Goal: Task Accomplishment & Management: Use online tool/utility

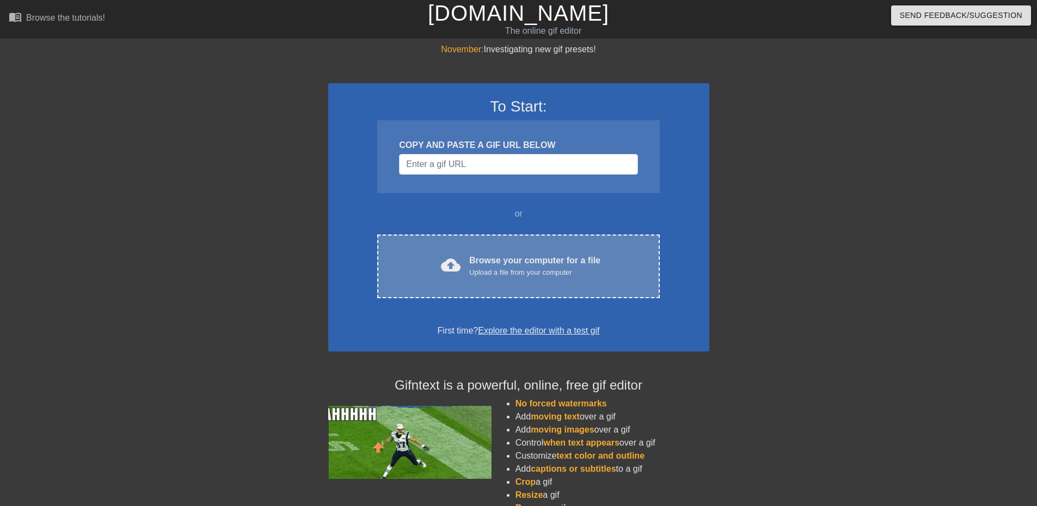
click at [501, 259] on div "Browse your computer for a file Upload a file from your computer" at bounding box center [534, 266] width 131 height 24
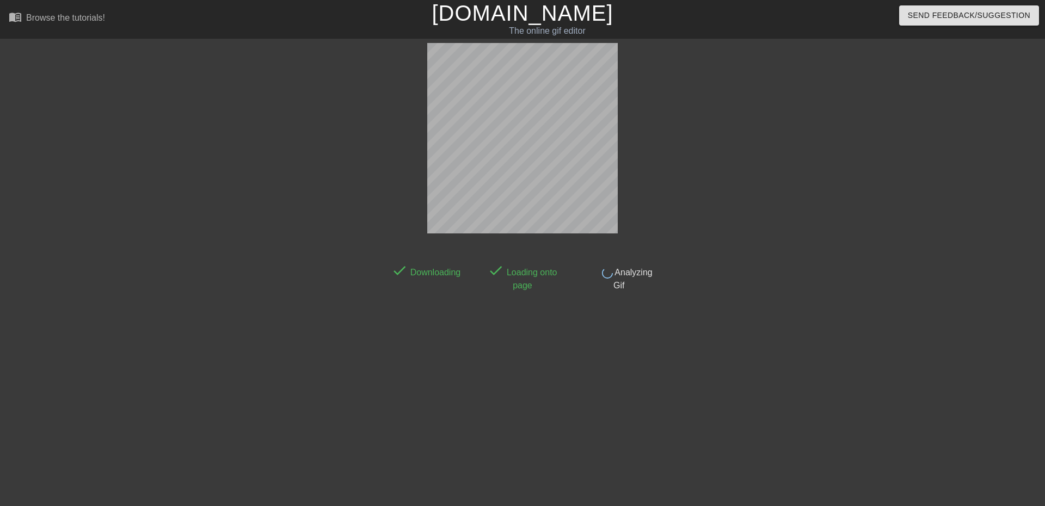
click at [757, 226] on div at bounding box center [753, 206] width 163 height 327
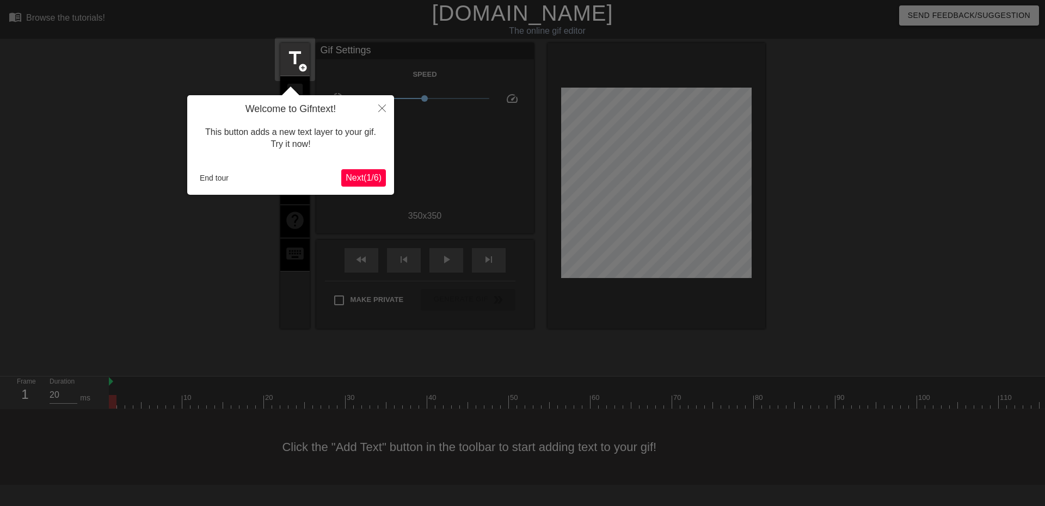
click at [379, 175] on span "Next ( 1 / 6 )" at bounding box center [364, 177] width 36 height 9
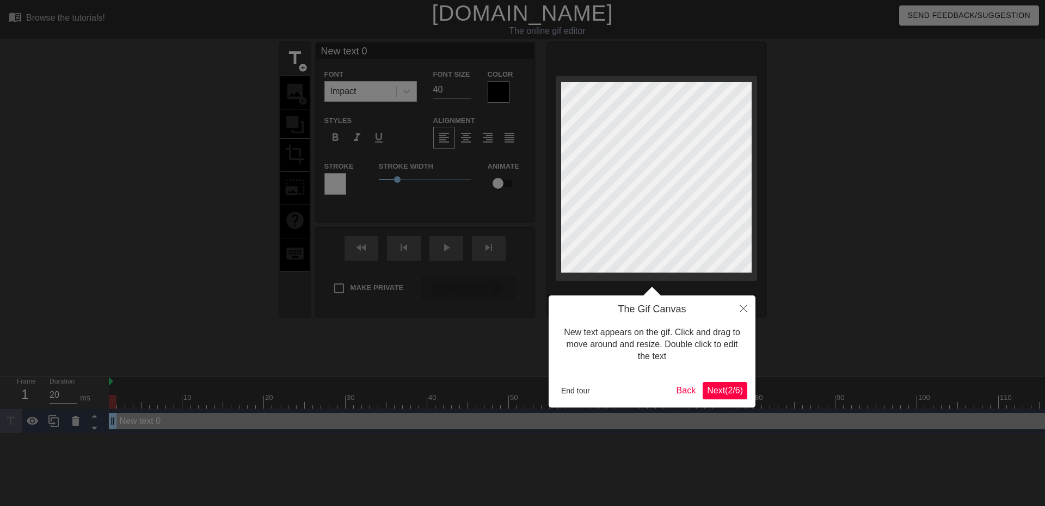
click at [727, 393] on span "Next ( 2 / 6 )" at bounding box center [725, 390] width 36 height 9
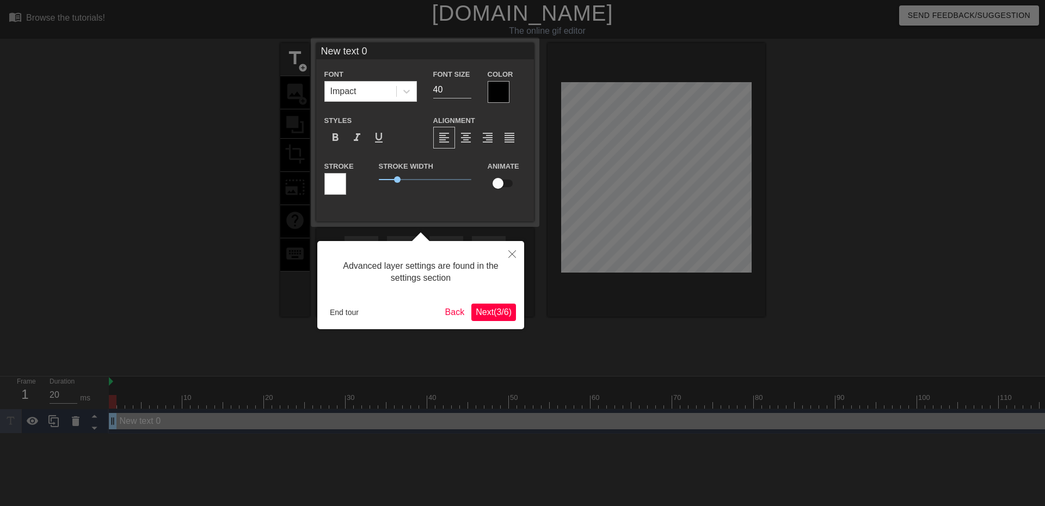
click at [500, 308] on span "Next ( 3 / 6 )" at bounding box center [494, 312] width 36 height 9
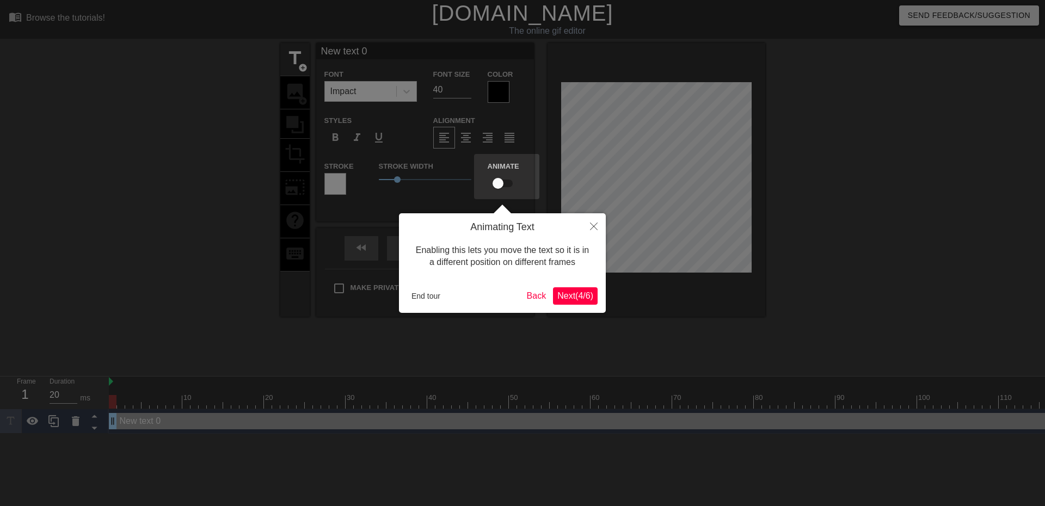
click at [583, 300] on span "Next ( 4 / 6 )" at bounding box center [575, 295] width 36 height 9
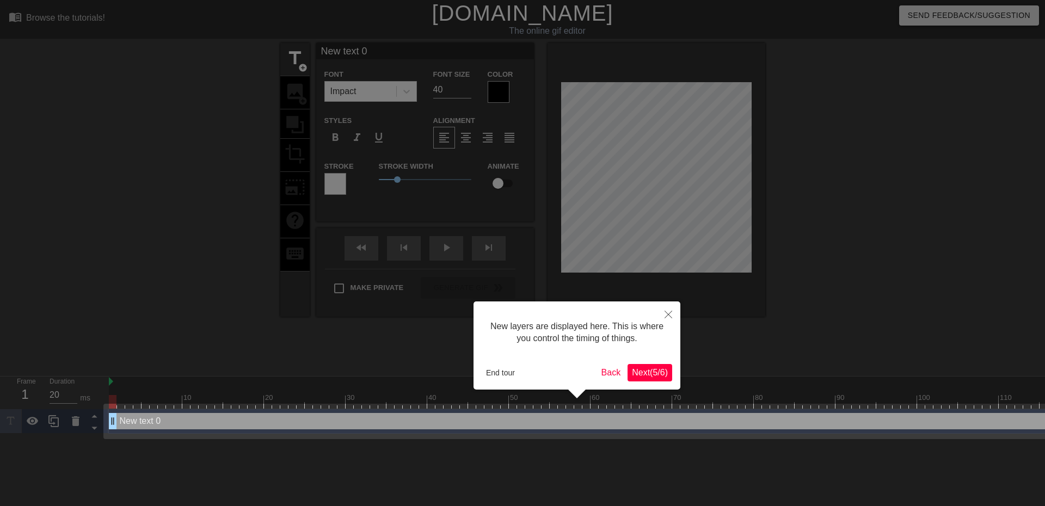
click at [642, 370] on span "Next ( 5 / 6 )" at bounding box center [650, 372] width 36 height 9
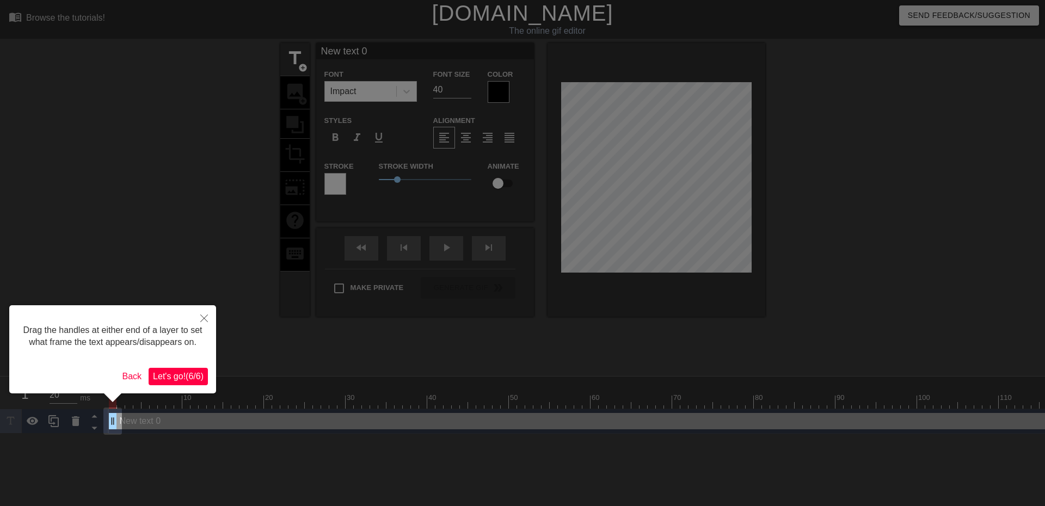
click at [191, 375] on span "Let's go! ( 6 / 6 )" at bounding box center [178, 376] width 51 height 9
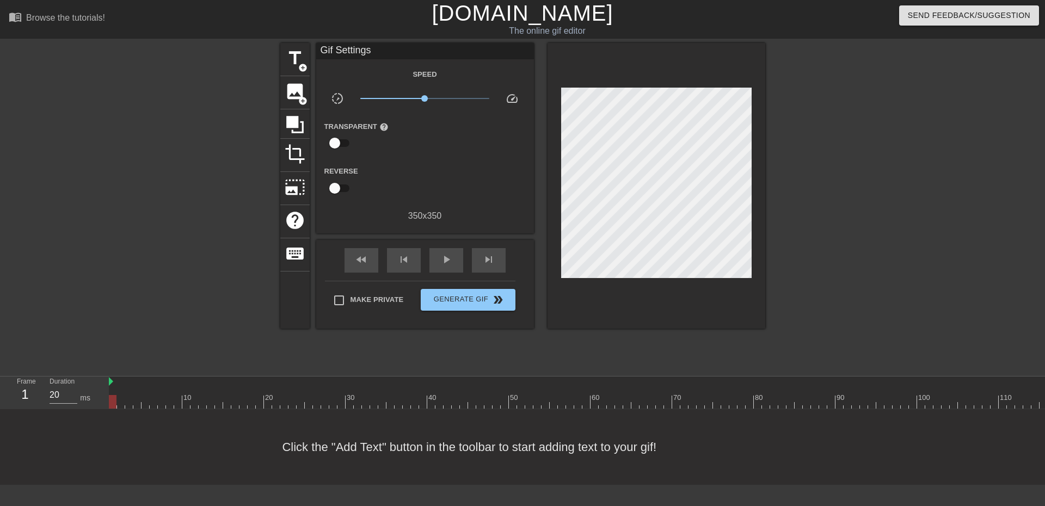
click at [766, 213] on div "title add_circle image add_circle crop photo_size_select_large help keyboard Gi…" at bounding box center [522, 206] width 1045 height 327
click at [759, 212] on div at bounding box center [657, 186] width 218 height 286
click at [293, 90] on span "image" at bounding box center [295, 91] width 21 height 21
click at [294, 191] on span "photo_size_select_large" at bounding box center [295, 187] width 21 height 21
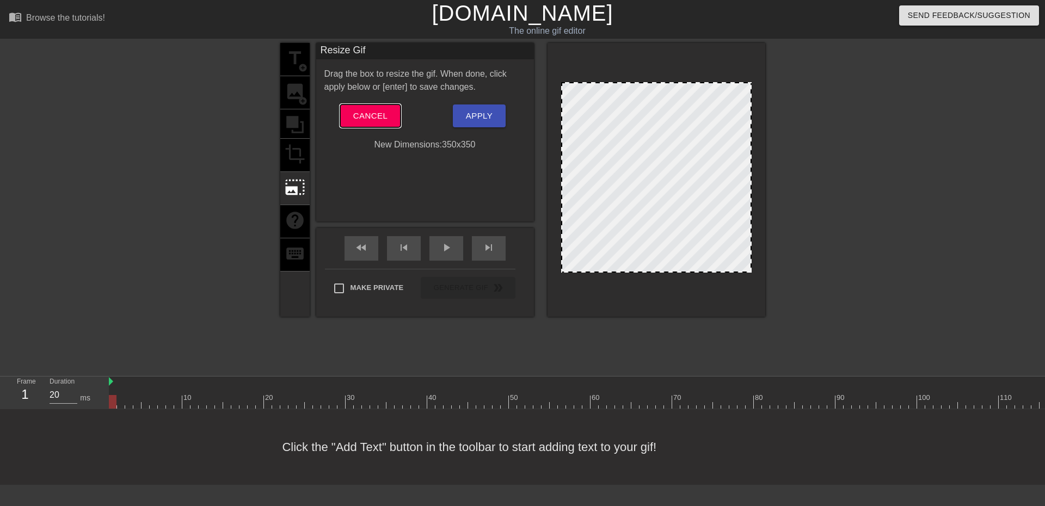
click at [372, 109] on span "Cancel" at bounding box center [370, 116] width 34 height 14
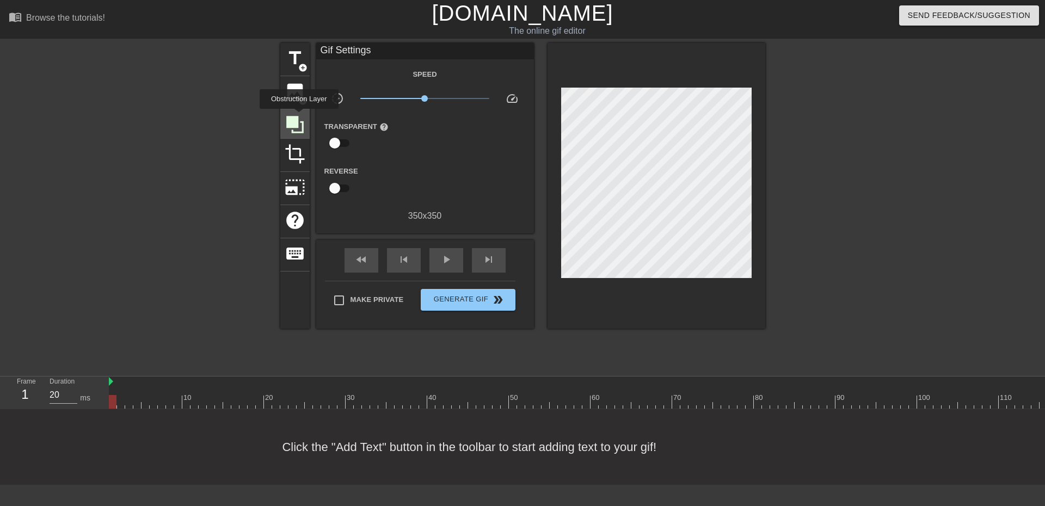
click at [299, 116] on icon at bounding box center [295, 124] width 21 height 21
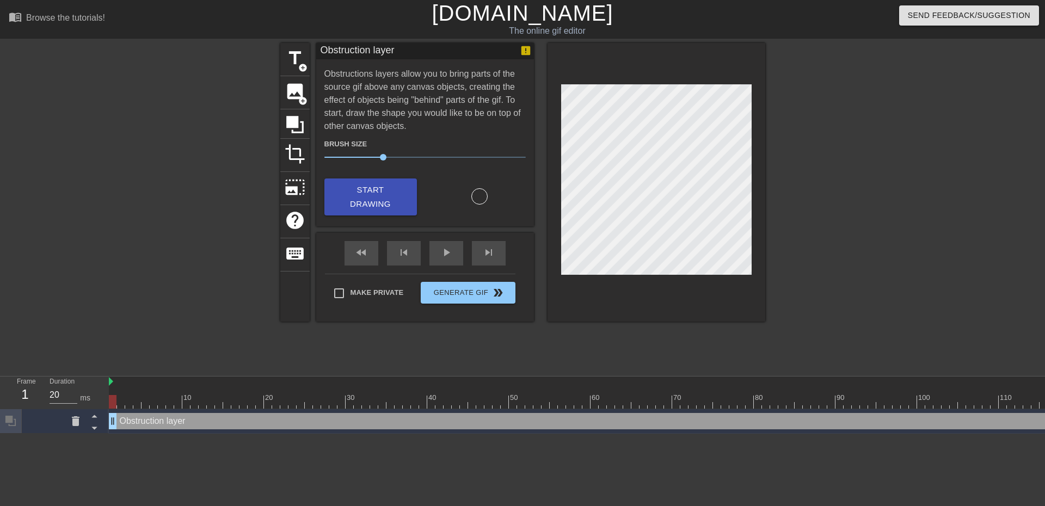
drag, startPoint x: 185, startPoint y: 271, endPoint x: 179, endPoint y: 267, distance: 7.1
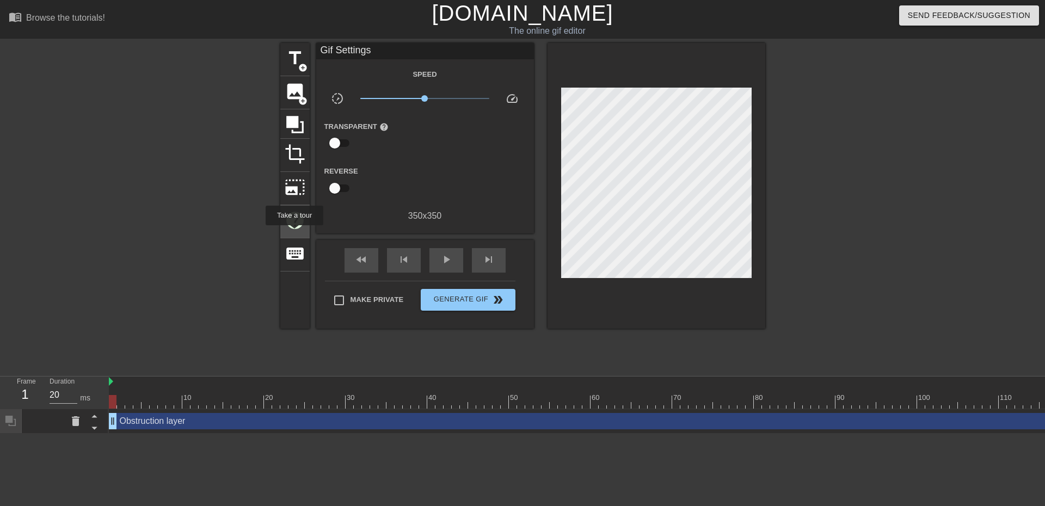
click at [294, 233] on div "help" at bounding box center [294, 221] width 29 height 33
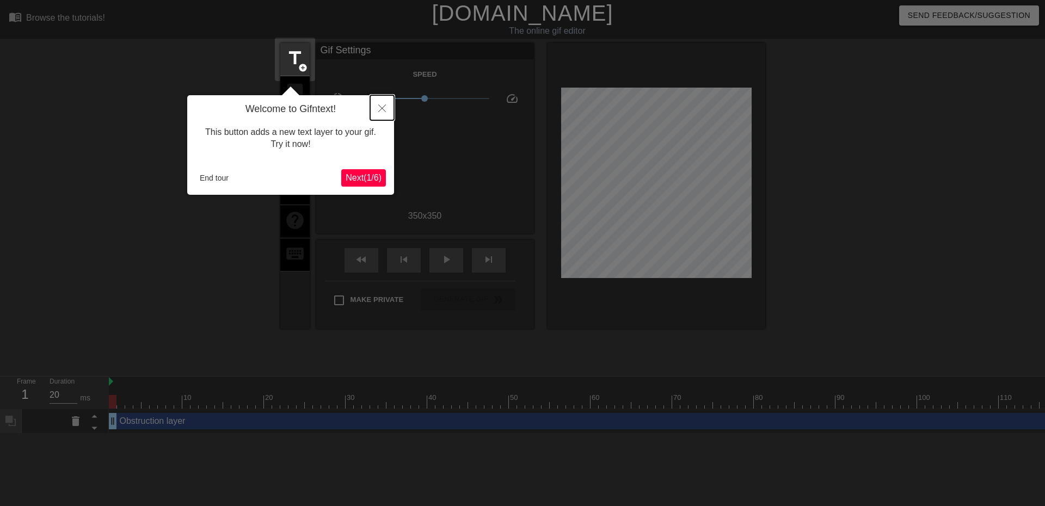
click at [373, 103] on button "Close" at bounding box center [382, 107] width 24 height 25
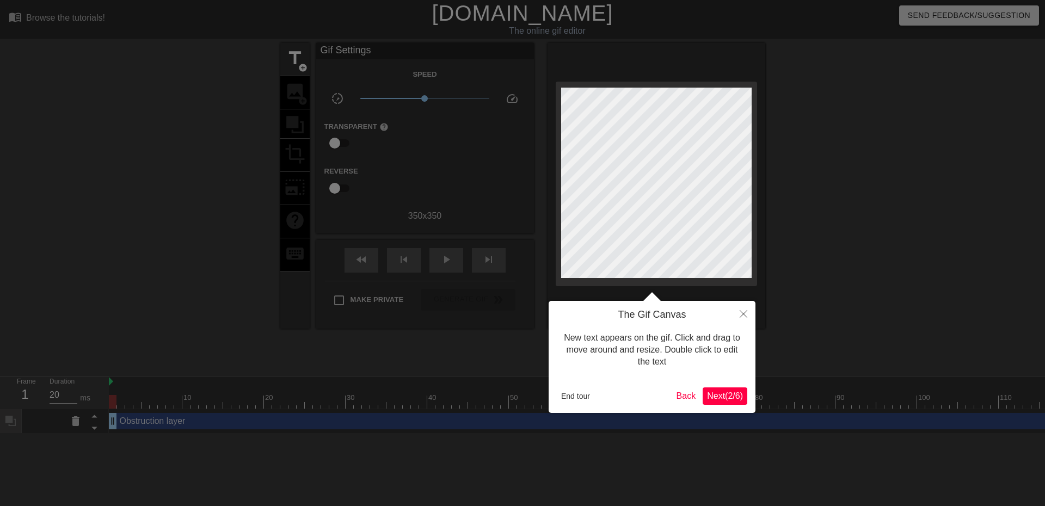
click at [302, 128] on div at bounding box center [522, 253] width 1045 height 506
click at [570, 396] on button "End tour" at bounding box center [576, 396] width 38 height 16
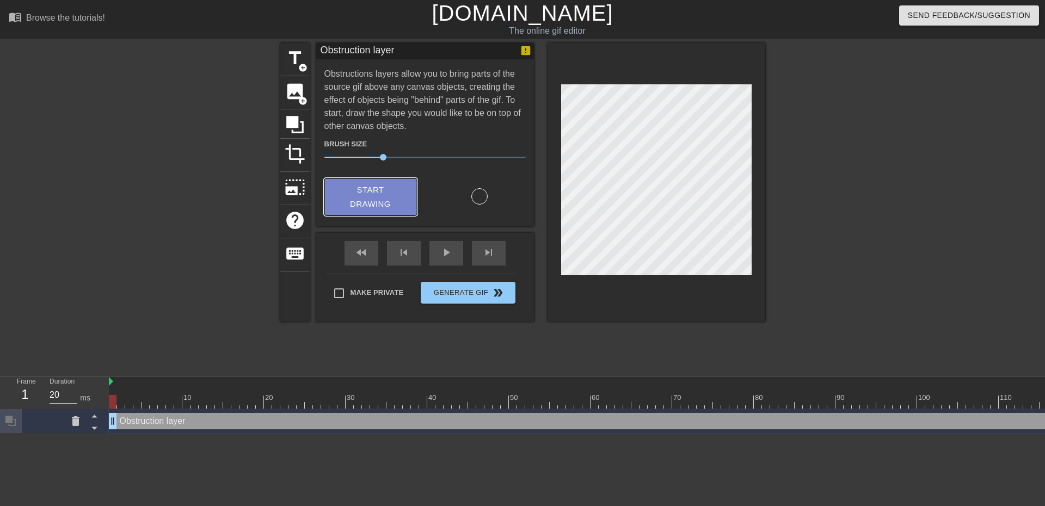
click at [382, 204] on span "Start Drawing" at bounding box center [370, 197] width 66 height 29
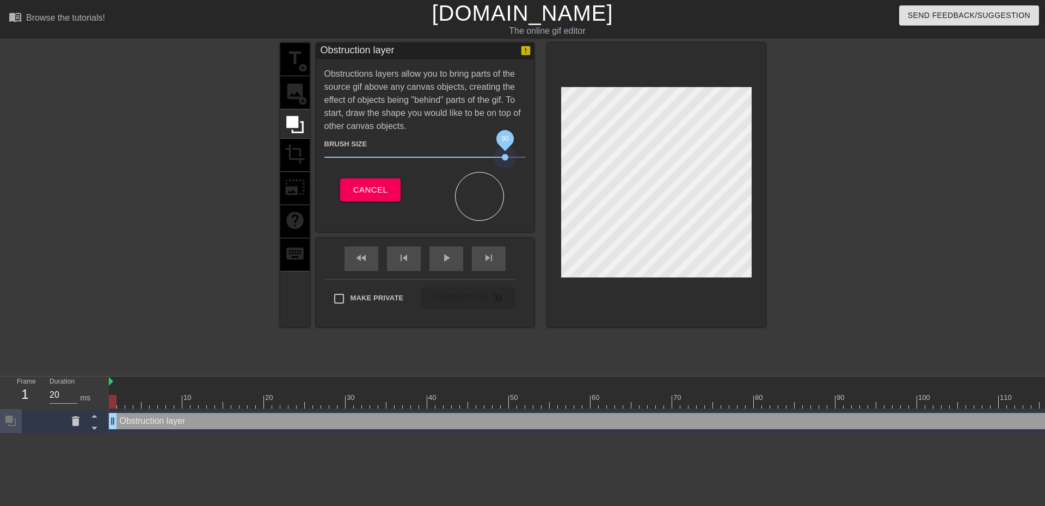
click at [590, 160] on div "title add_circle image add_circle crop photo_size_select_large help keyboard Ob…" at bounding box center [522, 185] width 485 height 284
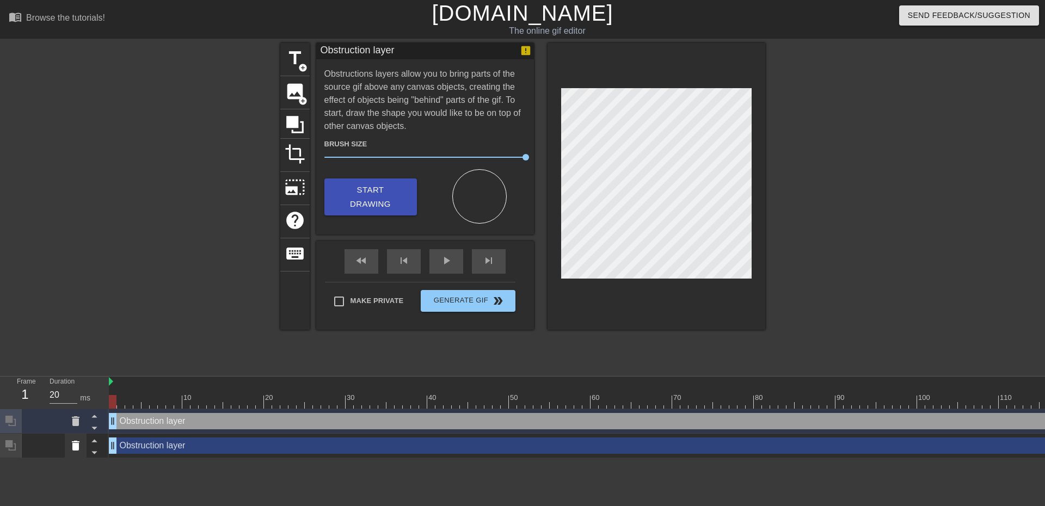
click at [77, 451] on icon at bounding box center [75, 445] width 13 height 13
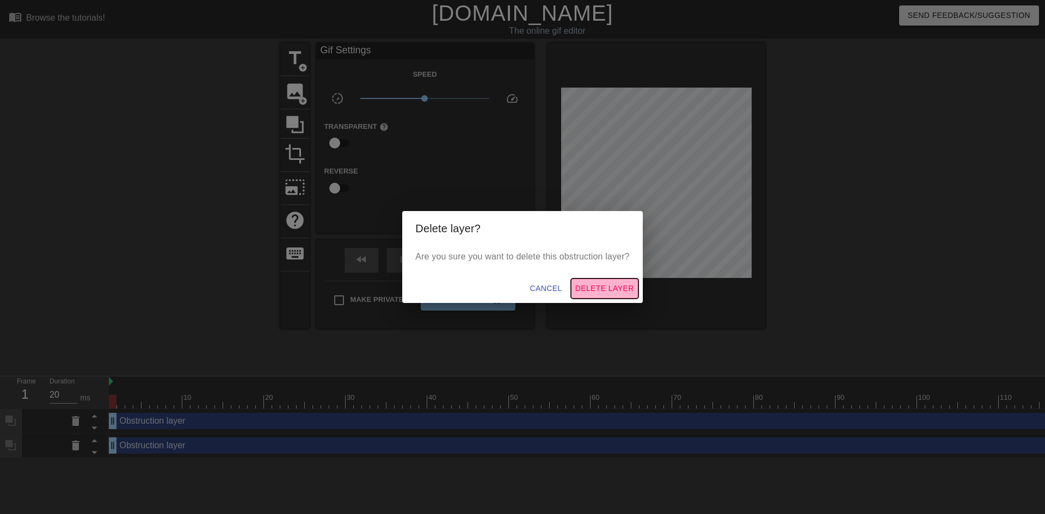
click at [616, 294] on span "Delete Layer" at bounding box center [604, 289] width 59 height 14
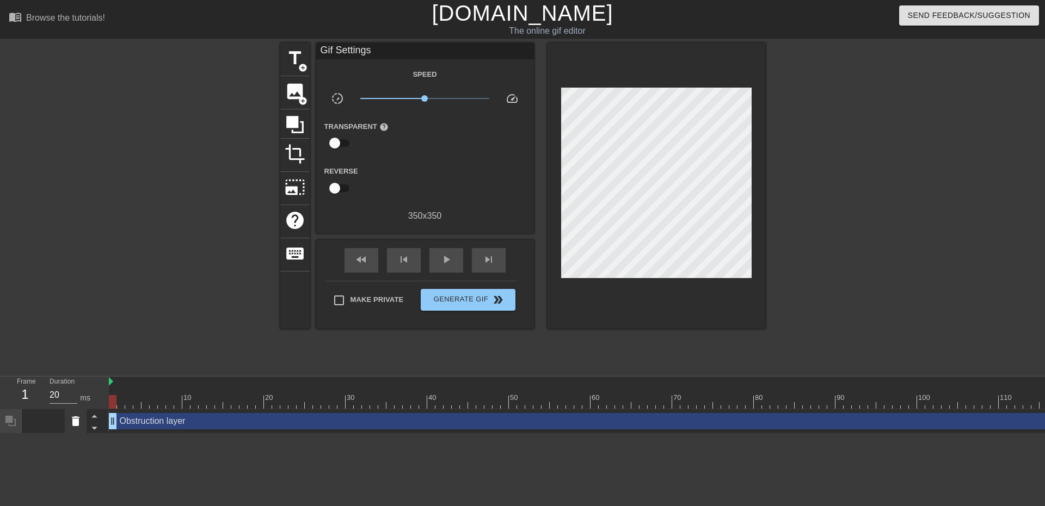
click at [76, 423] on icon at bounding box center [76, 421] width 8 height 10
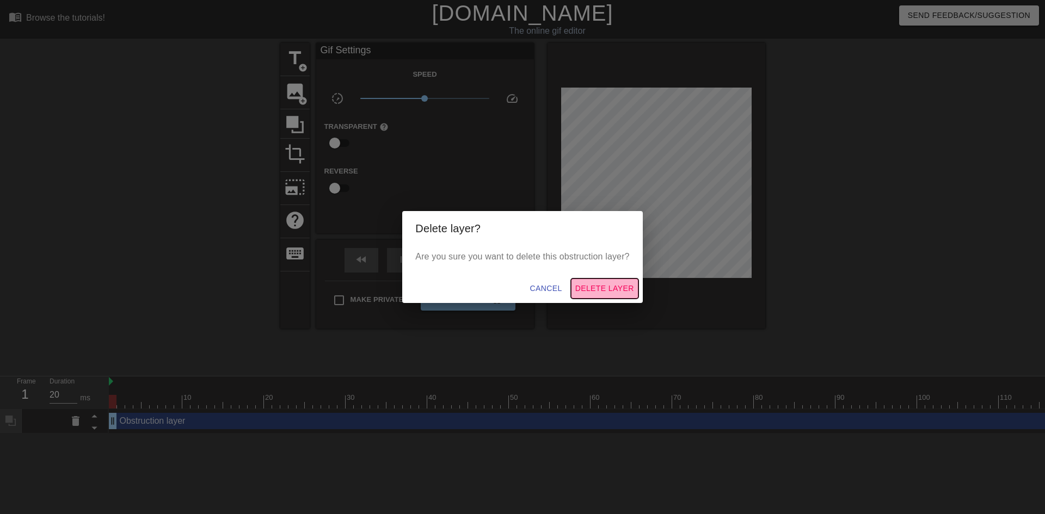
click at [626, 286] on span "Delete Layer" at bounding box center [604, 289] width 59 height 14
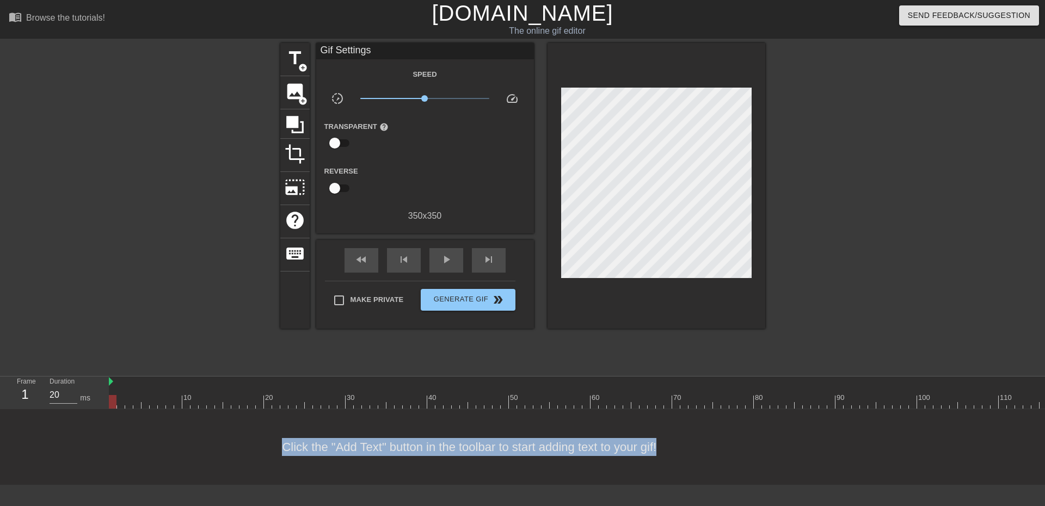
drag, startPoint x: 273, startPoint y: 455, endPoint x: 711, endPoint y: 445, distance: 438.3
click at [711, 445] on div "Click the "Add Text" button in the toolbar to start adding text to your gif!" at bounding box center [522, 447] width 1045 height 76
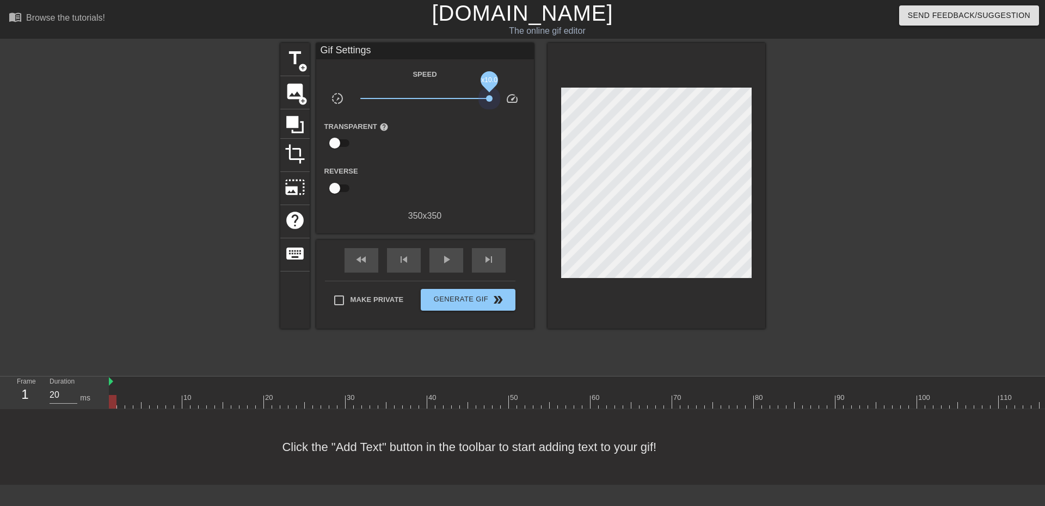
drag, startPoint x: 424, startPoint y: 97, endPoint x: 505, endPoint y: 103, distance: 81.3
click at [505, 103] on div "slow_motion_video x10.0 speed" at bounding box center [425, 100] width 218 height 17
click at [112, 379] on img at bounding box center [111, 381] width 4 height 9
drag, startPoint x: 140, startPoint y: 393, endPoint x: 1083, endPoint y: 308, distance: 946.7
click at [1036, 308] on html "menu_book Browse the tutorials! [DOMAIN_NAME] The online gif editor Send Feedba…" at bounding box center [522, 242] width 1045 height 485
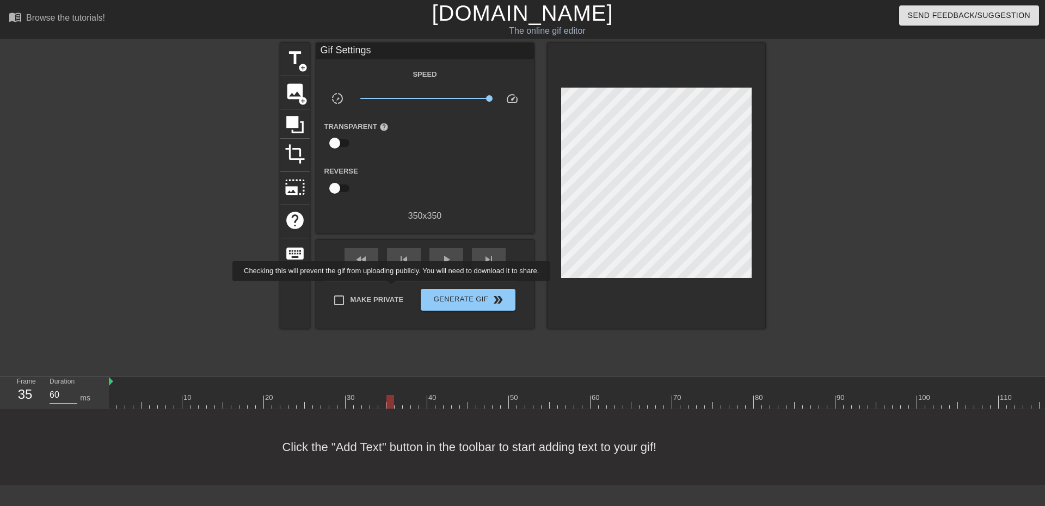
type input "20"
drag, startPoint x: 1009, startPoint y: 403, endPoint x: 0, endPoint y: 357, distance: 1009.7
click at [0, 347] on div "menu_book Browse the tutorials! [DOMAIN_NAME] The online gif editor Send Feedba…" at bounding box center [522, 242] width 1045 height 485
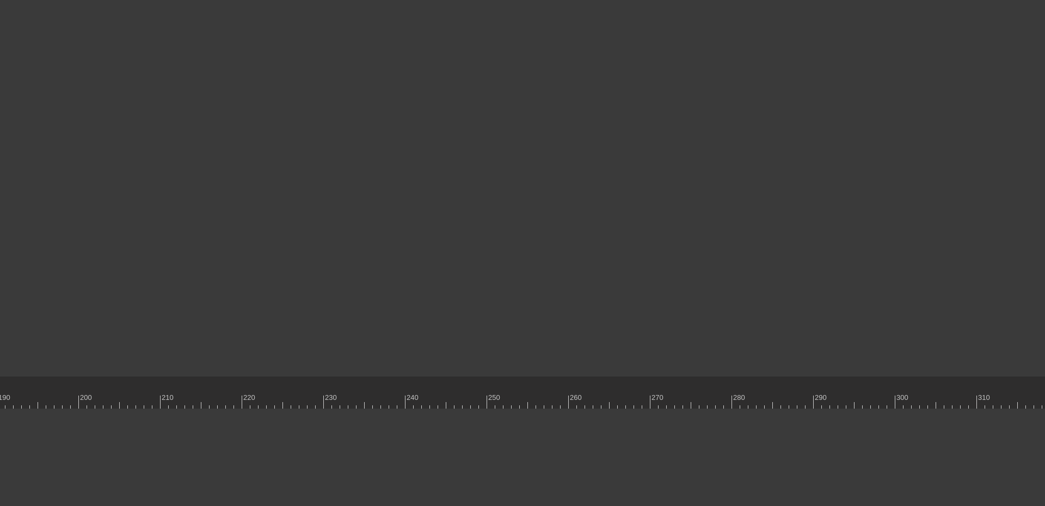
scroll to position [0, 3835]
drag, startPoint x: 939, startPoint y: 394, endPoint x: 0, endPoint y: 386, distance: 939.0
